Goal: Information Seeking & Learning: Learn about a topic

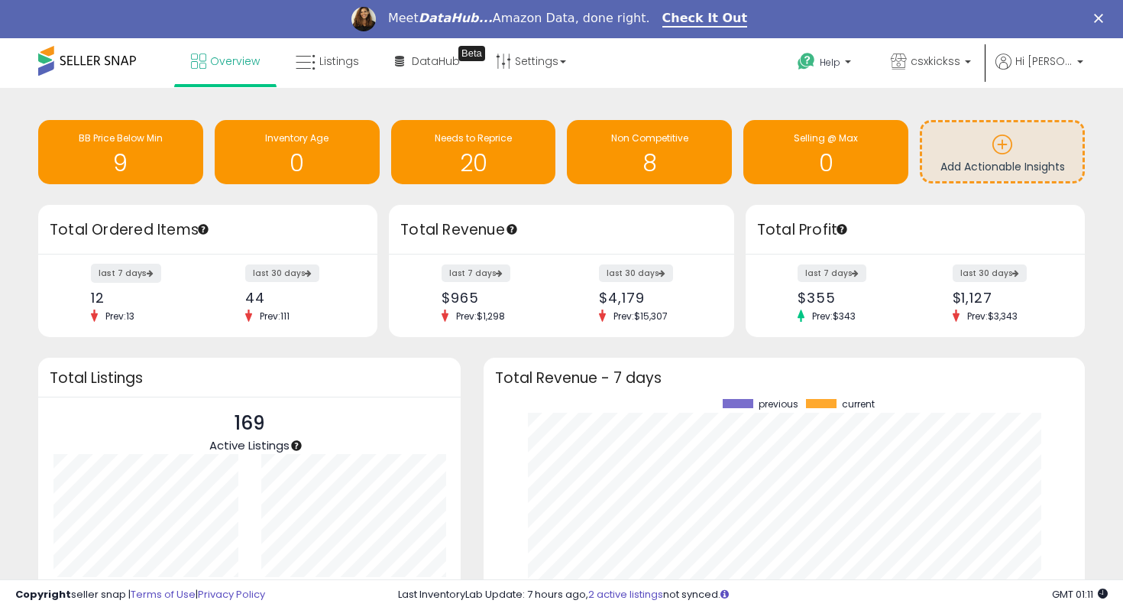
click at [118, 277] on label "last 7 days" at bounding box center [126, 273] width 70 height 19
click at [348, 63] on span "Listings" at bounding box center [339, 60] width 40 height 15
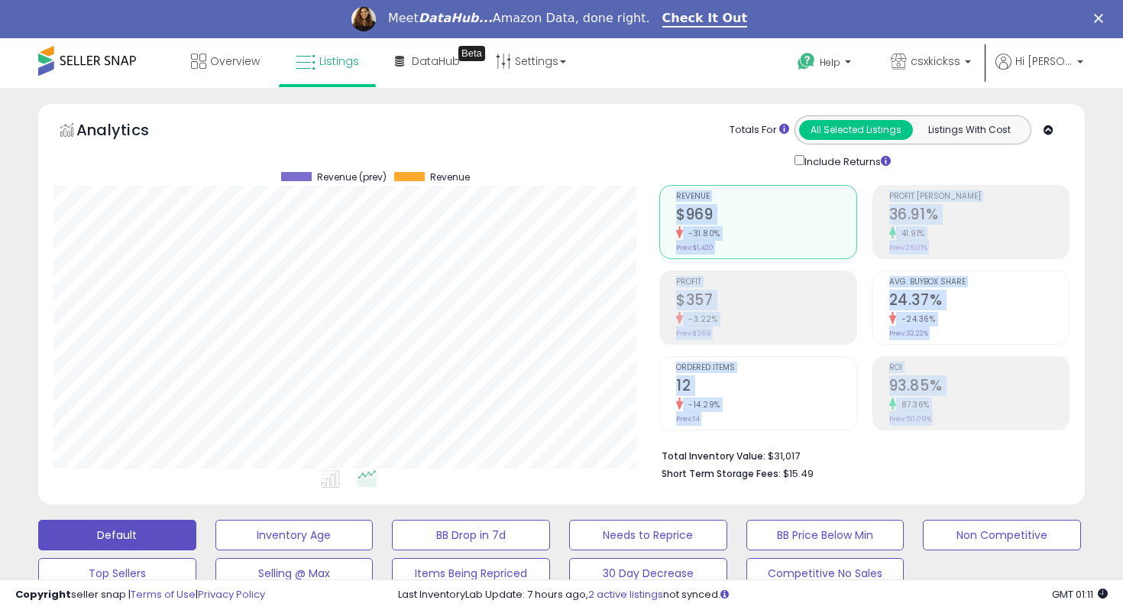
scroll to position [313, 606]
drag, startPoint x: 773, startPoint y: 476, endPoint x: 838, endPoint y: 464, distance: 66.1
click at [838, 464] on div "Retrieving aggregations.. Revenue $969 -31.80% Prev: $1,420 Profit $357" at bounding box center [864, 329] width 433 height 319
click at [838, 464] on li "Short Term Storage Fees: $15.49" at bounding box center [860, 472] width 397 height 18
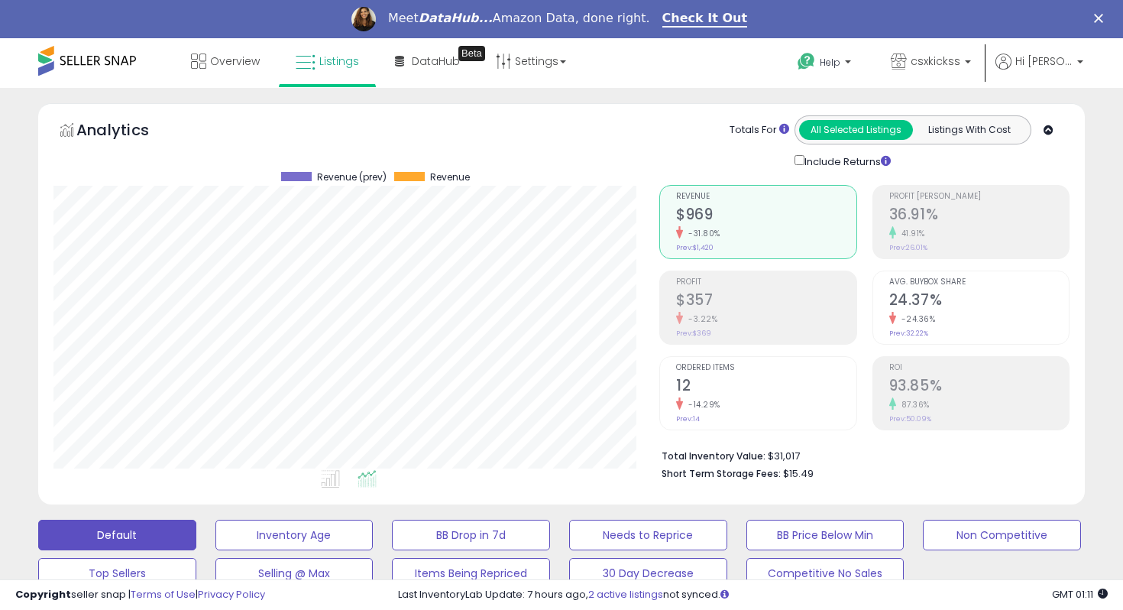
scroll to position [88, 0]
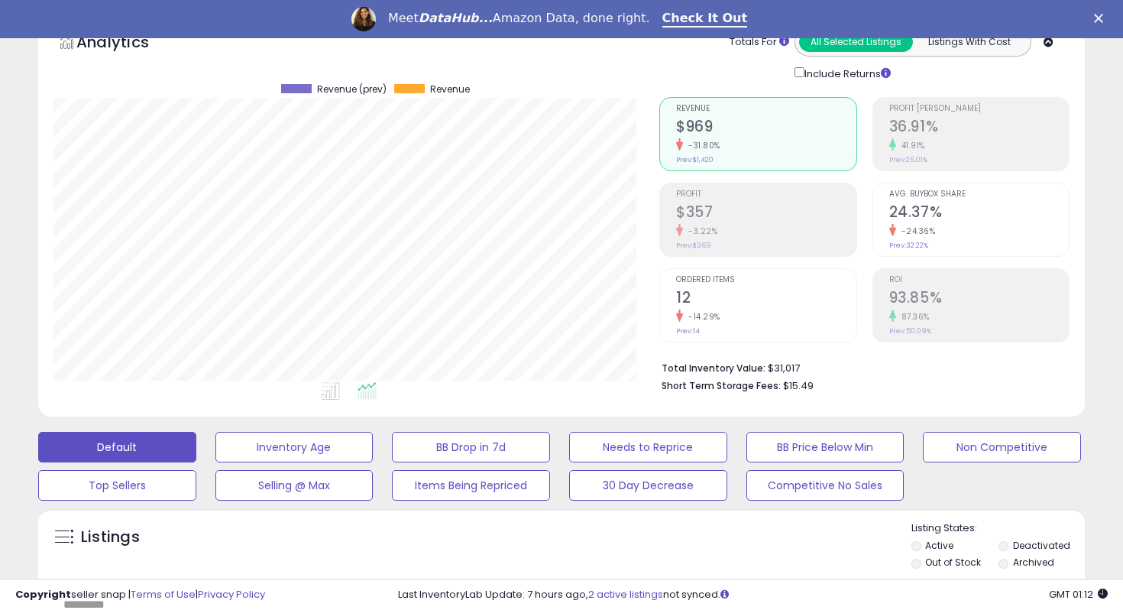
click at [909, 321] on div "87.36%" at bounding box center [980, 317] width 180 height 15
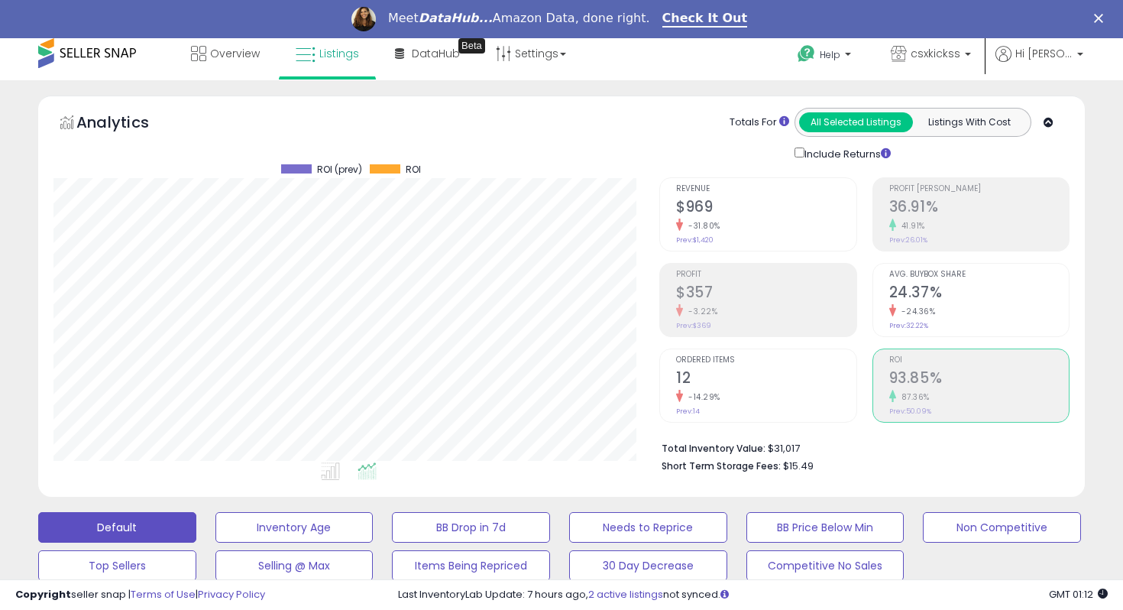
scroll to position [0, 0]
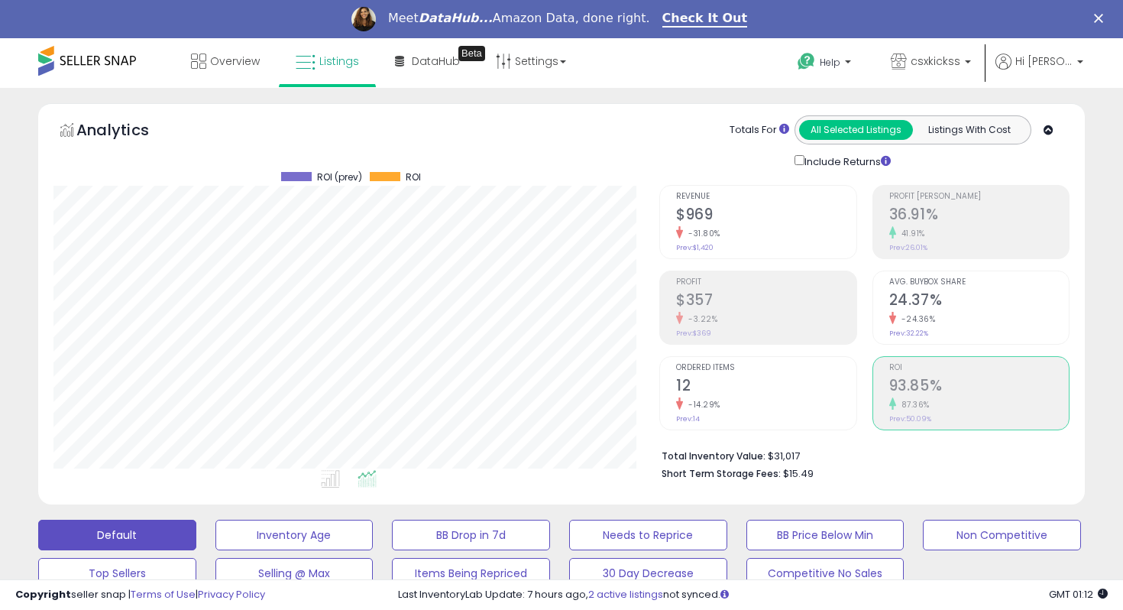
click at [1006, 117] on div "All Selected Listings Listings With Cost" at bounding box center [913, 129] width 237 height 29
click at [997, 129] on button "Listings With Cost" at bounding box center [969, 130] width 114 height 20
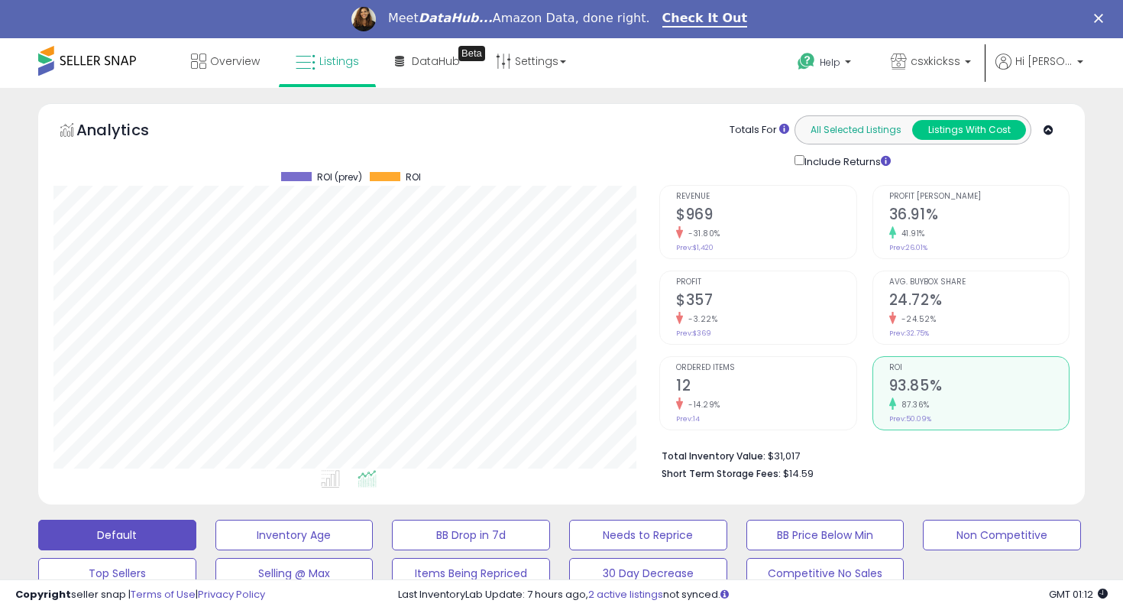
scroll to position [313, 606]
click at [890, 125] on button "All Selected Listings" at bounding box center [856, 130] width 114 height 20
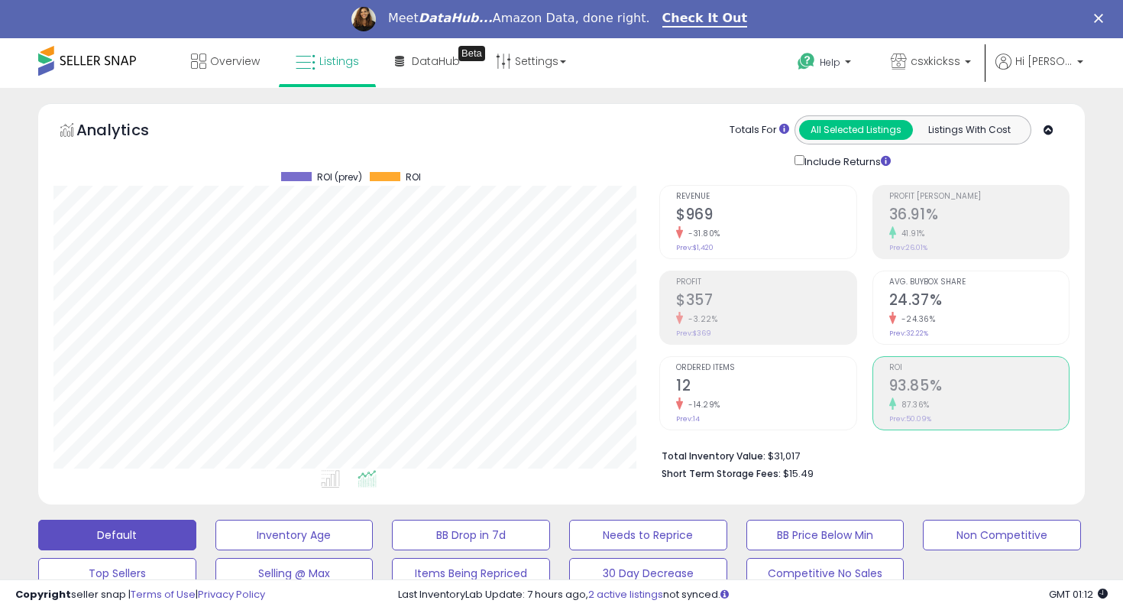
drag, startPoint x: 651, startPoint y: 456, endPoint x: 950, endPoint y: 508, distance: 303.3
click at [950, 508] on div "Analytics Totals For All Selected Listings Listings With Cost Include Returns" at bounding box center [562, 307] width 1070 height 409
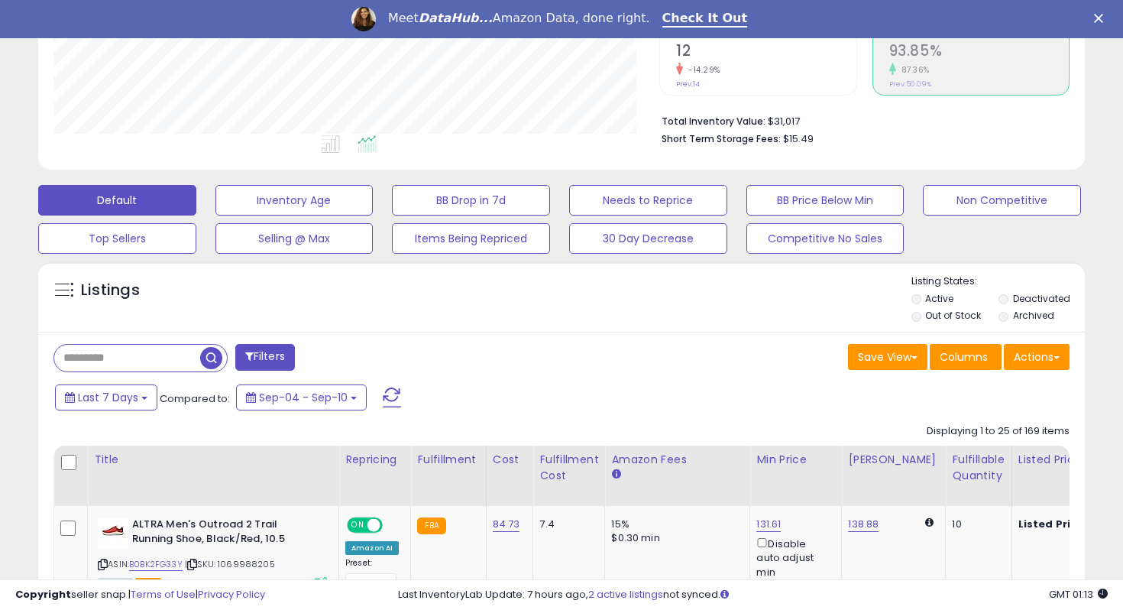
scroll to position [0, 0]
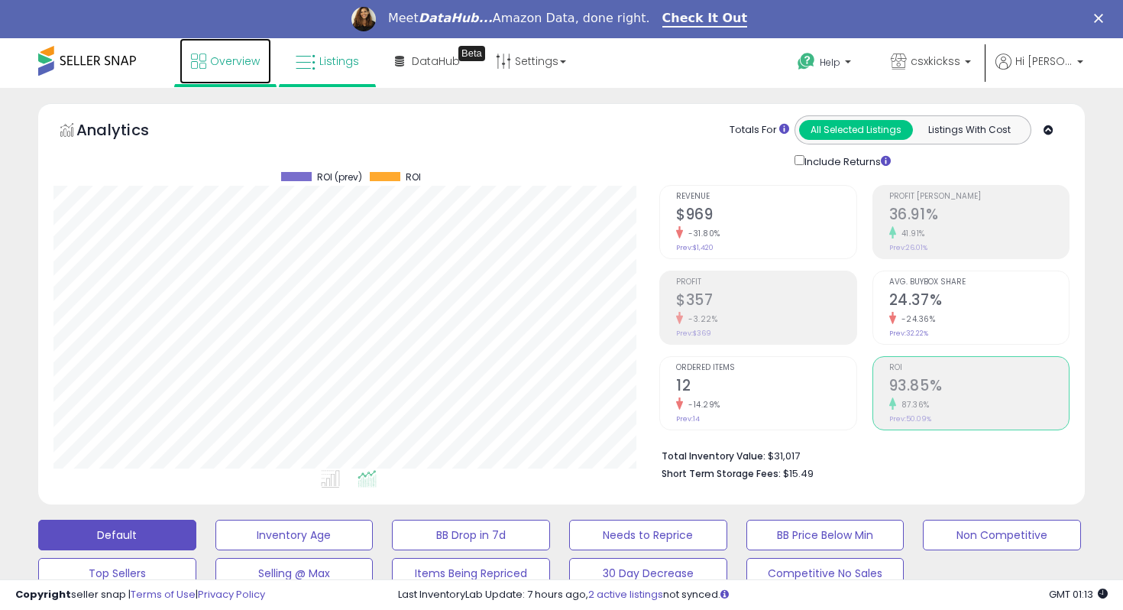
click at [225, 61] on span "Overview" at bounding box center [235, 60] width 50 height 15
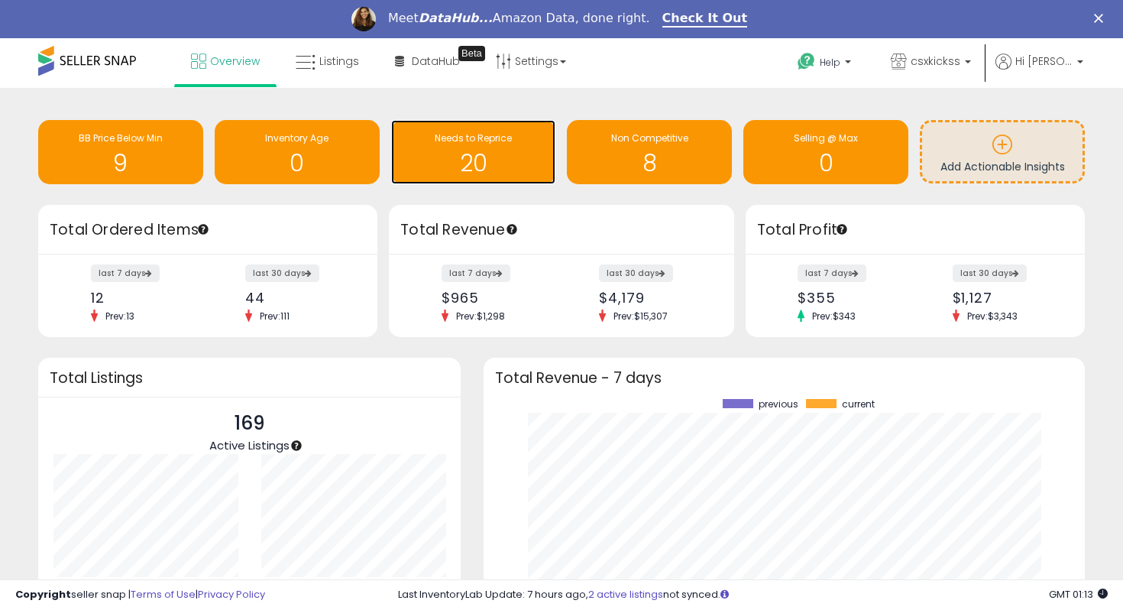
click at [491, 151] on h1 "20" at bounding box center [474, 163] width 150 height 25
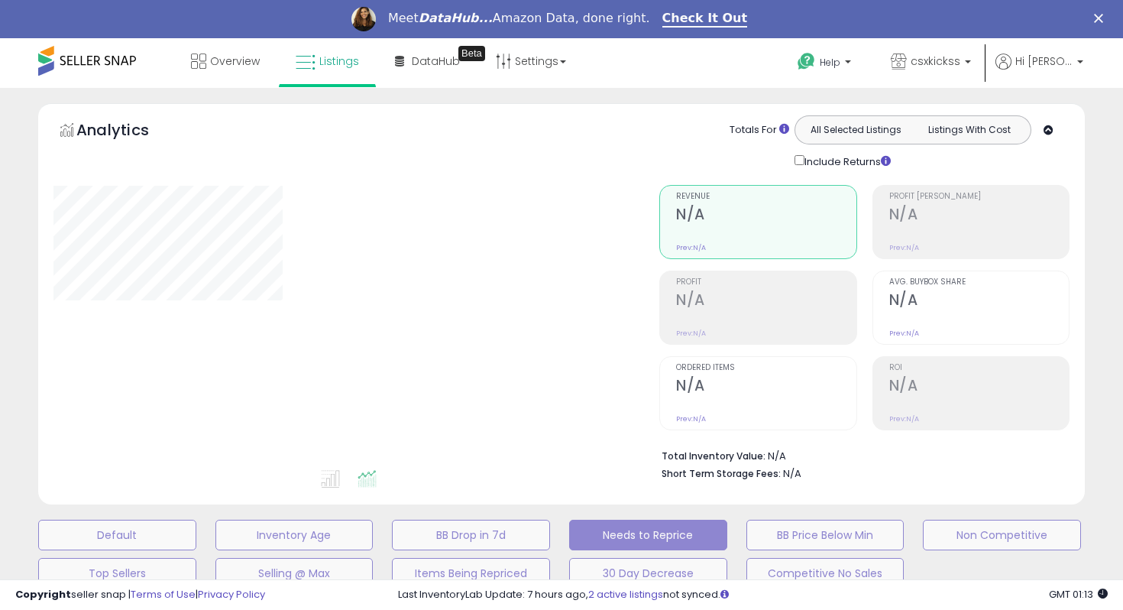
select select "**"
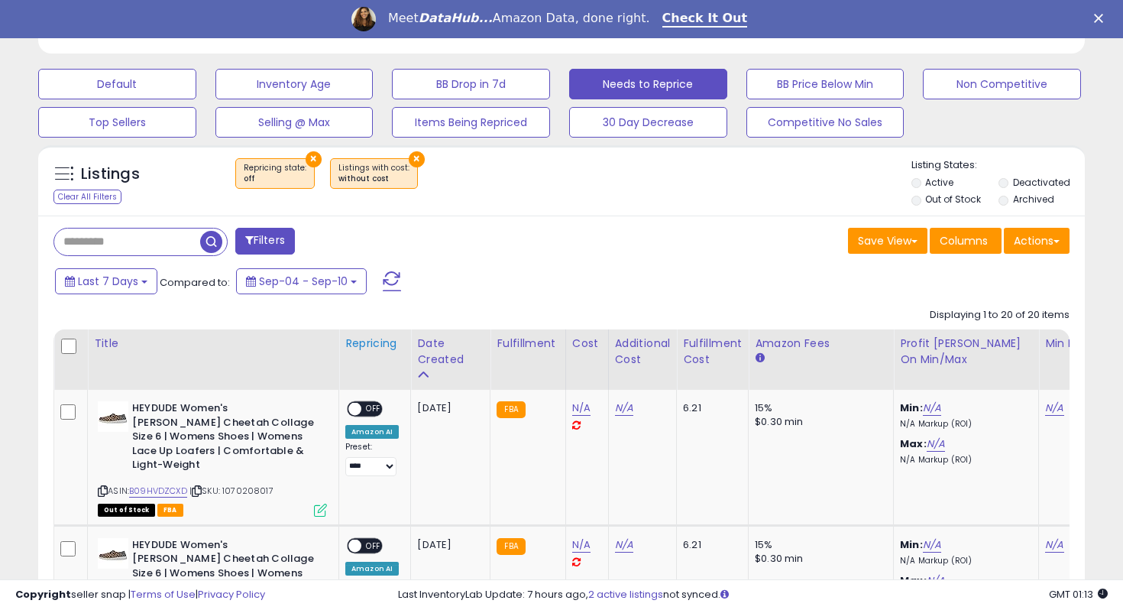
scroll to position [467, 0]
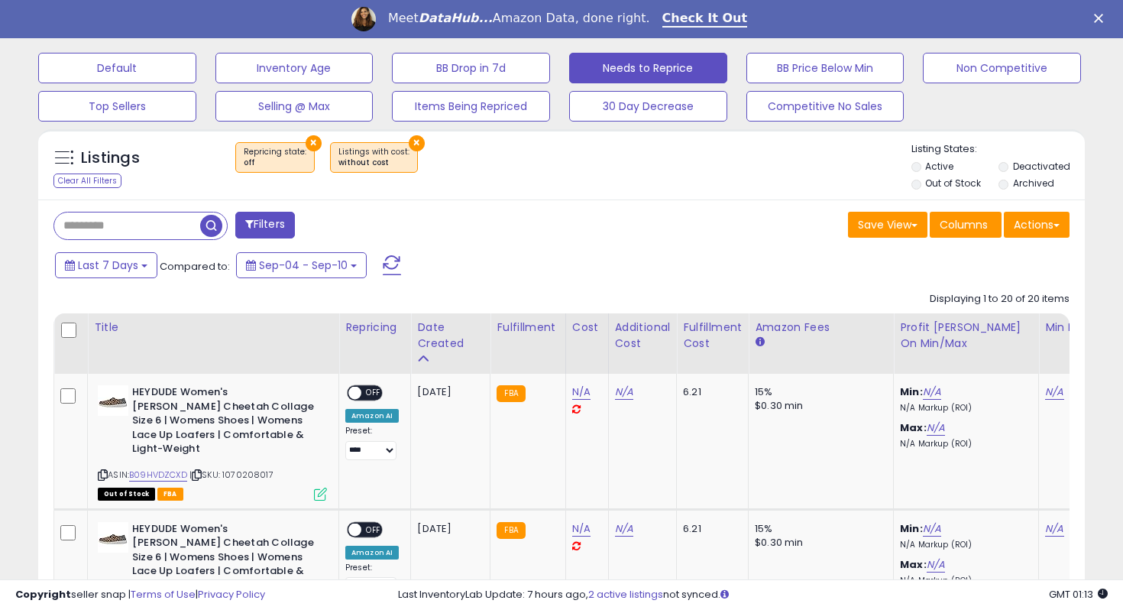
click at [409, 135] on button "×" at bounding box center [417, 143] width 16 height 16
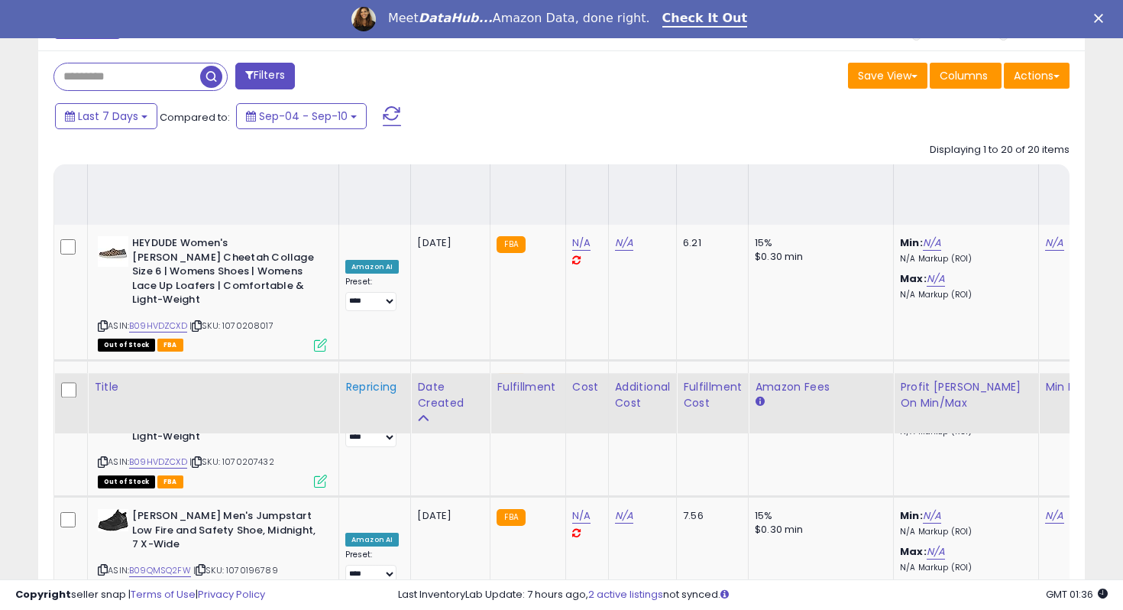
scroll to position [0, 0]
